Goal: Task Accomplishment & Management: Use online tool/utility

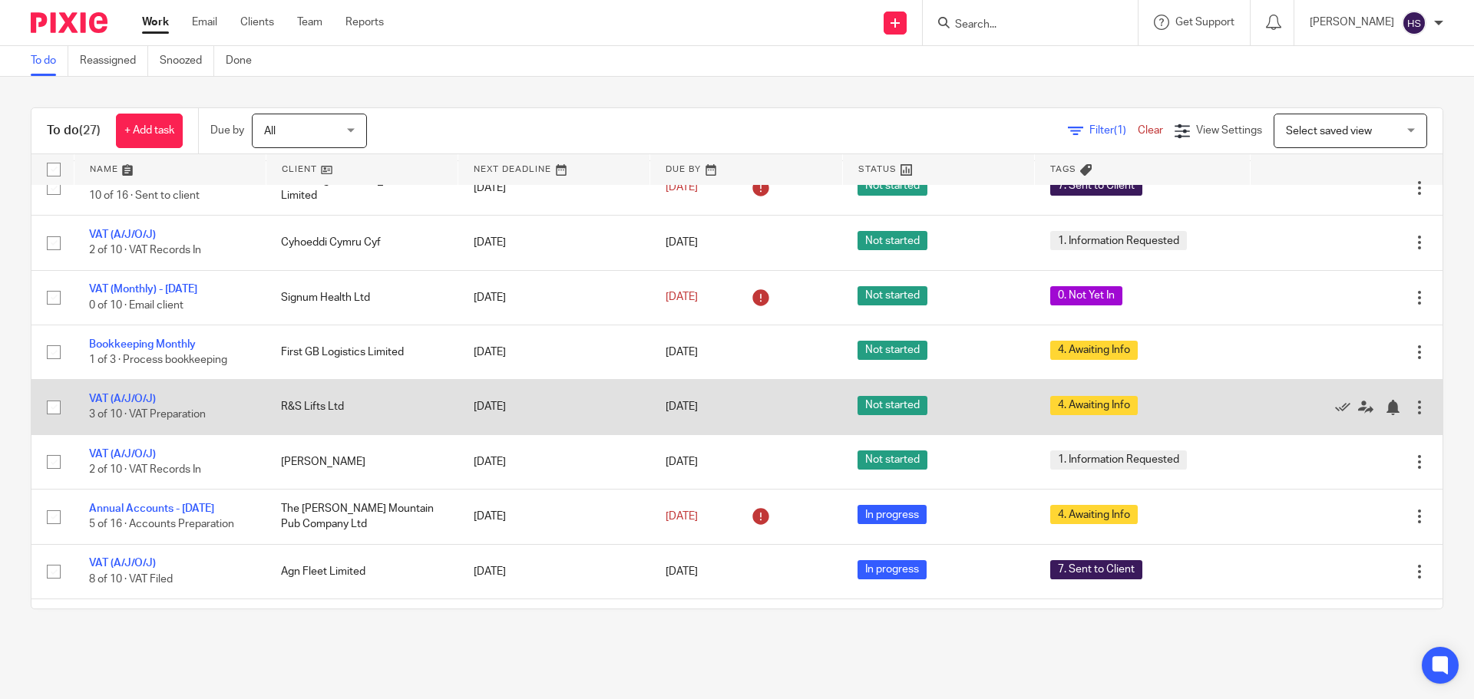
scroll to position [384, 0]
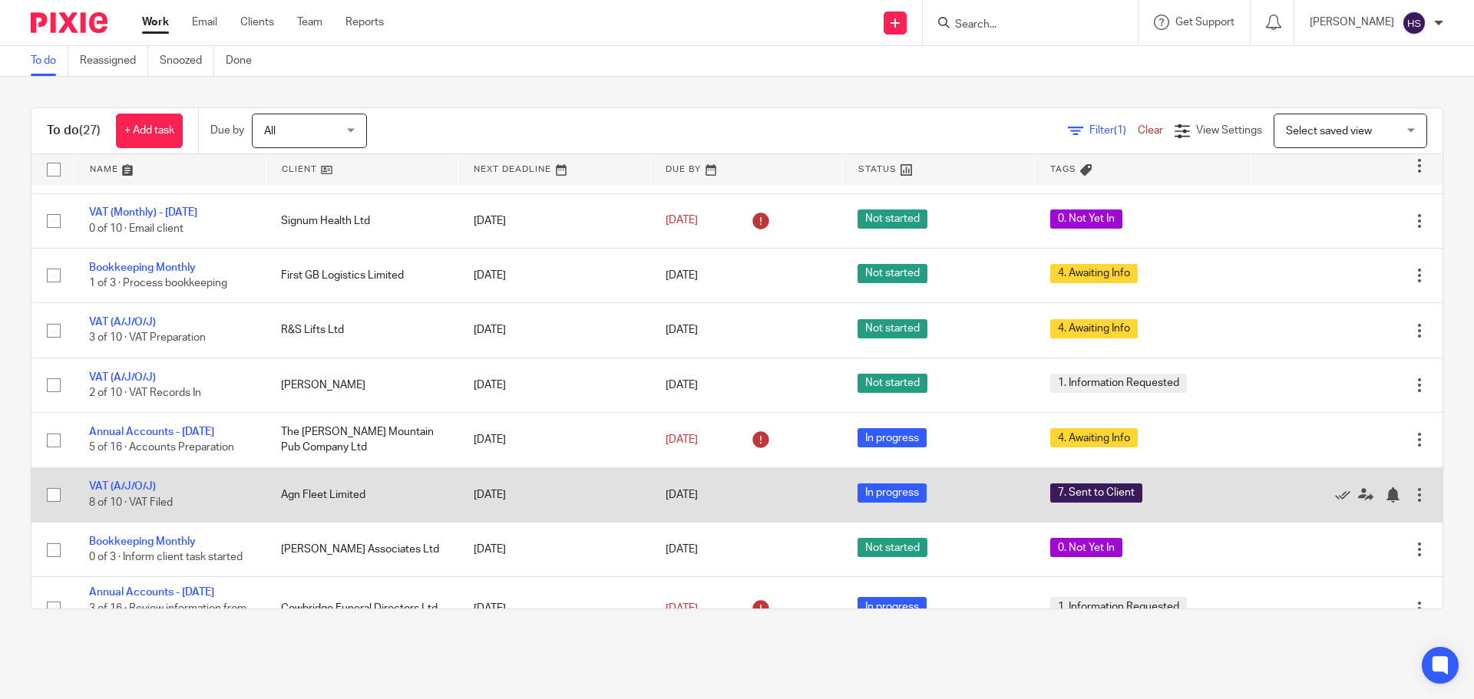
click at [130, 497] on td "VAT (A/J/O/J) 8 of 10 · VAT Filed" at bounding box center [170, 494] width 192 height 54
click at [128, 492] on link "VAT (A/J/O/J)" at bounding box center [122, 486] width 67 height 11
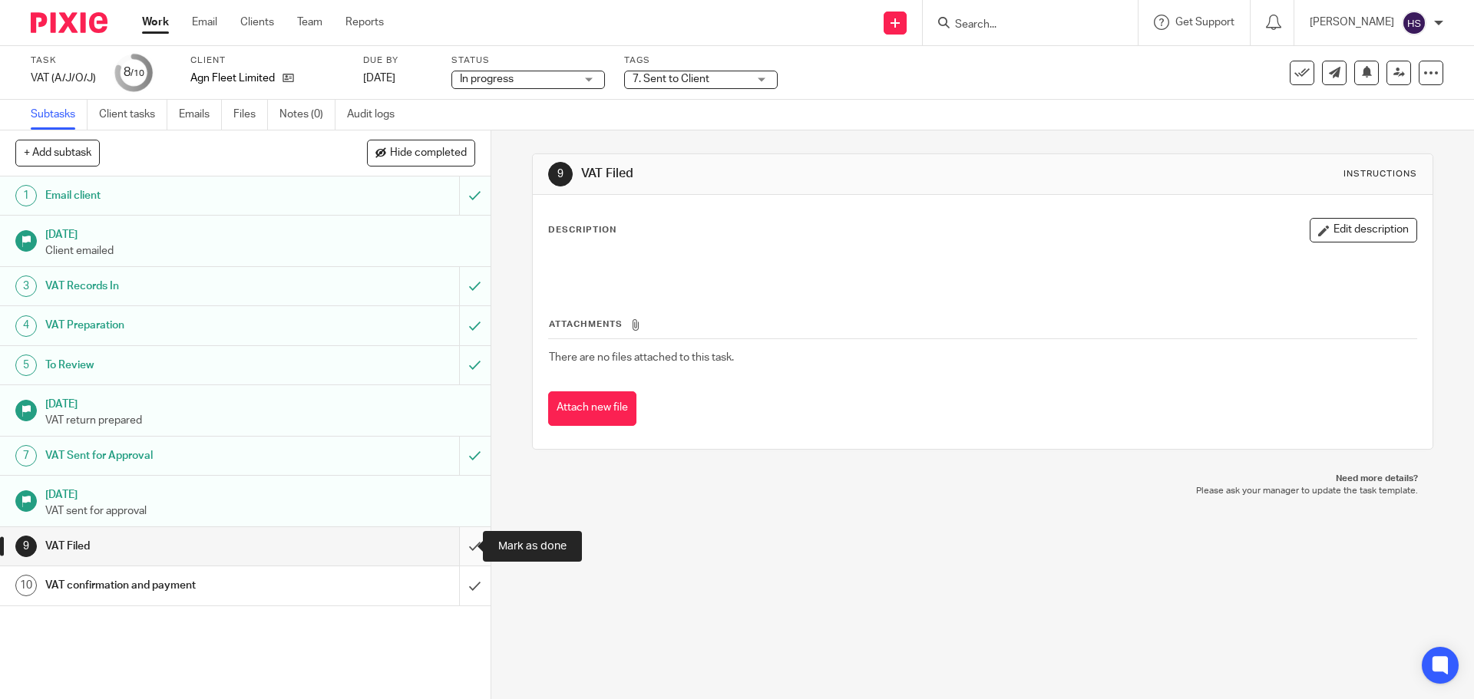
click at [454, 544] on input "submit" at bounding box center [245, 546] width 490 height 38
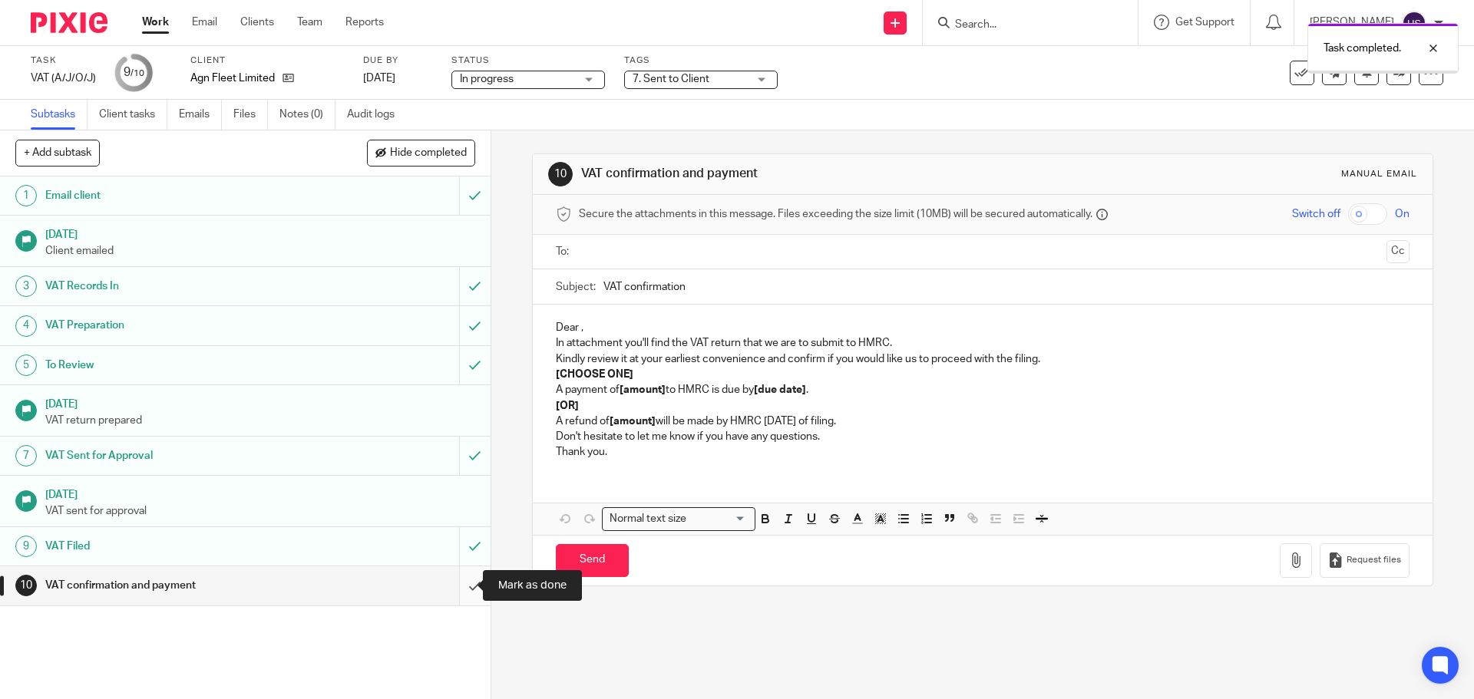
click at [455, 584] on input "submit" at bounding box center [245, 585] width 490 height 38
